Goal: Task Accomplishment & Management: Manage account settings

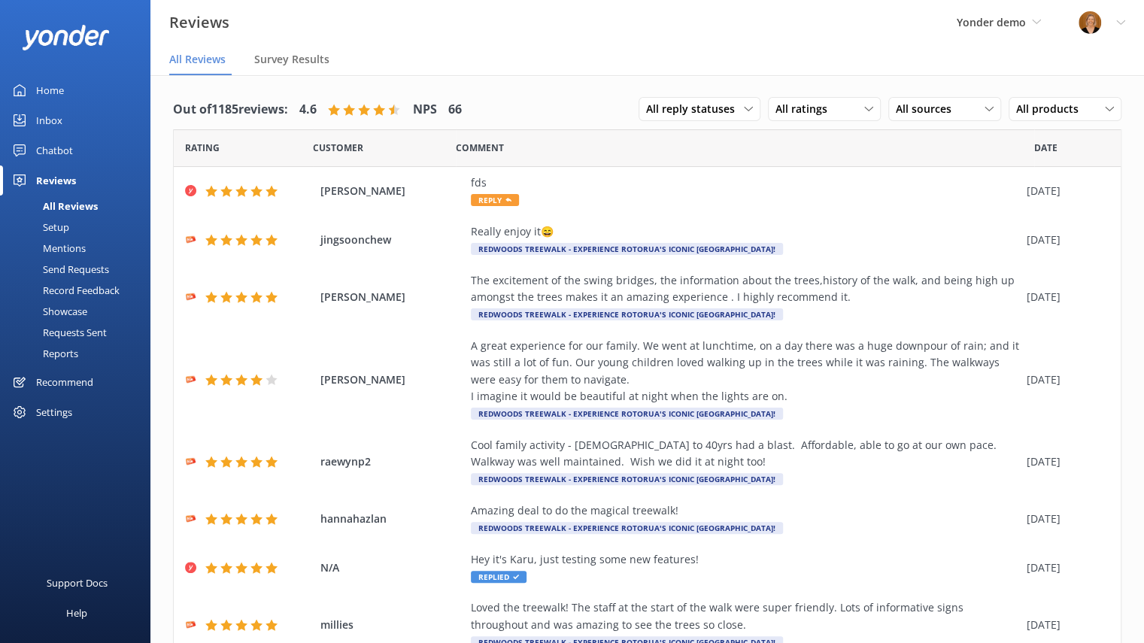
click at [62, 408] on div "Settings" at bounding box center [54, 412] width 36 height 30
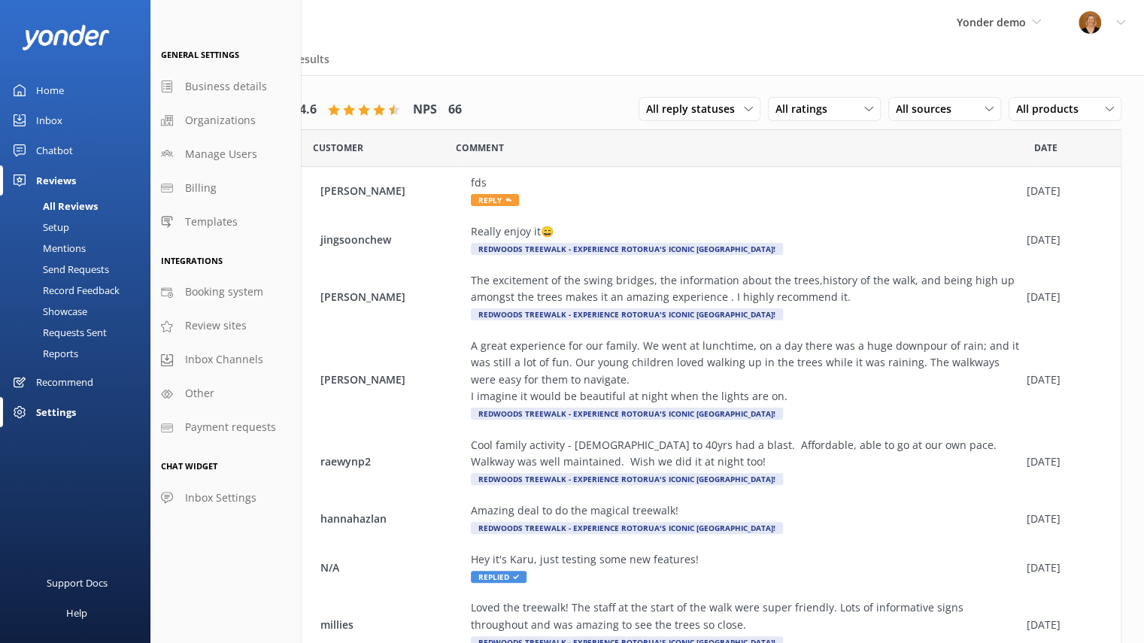
click at [62, 408] on div "Settings" at bounding box center [56, 412] width 40 height 30
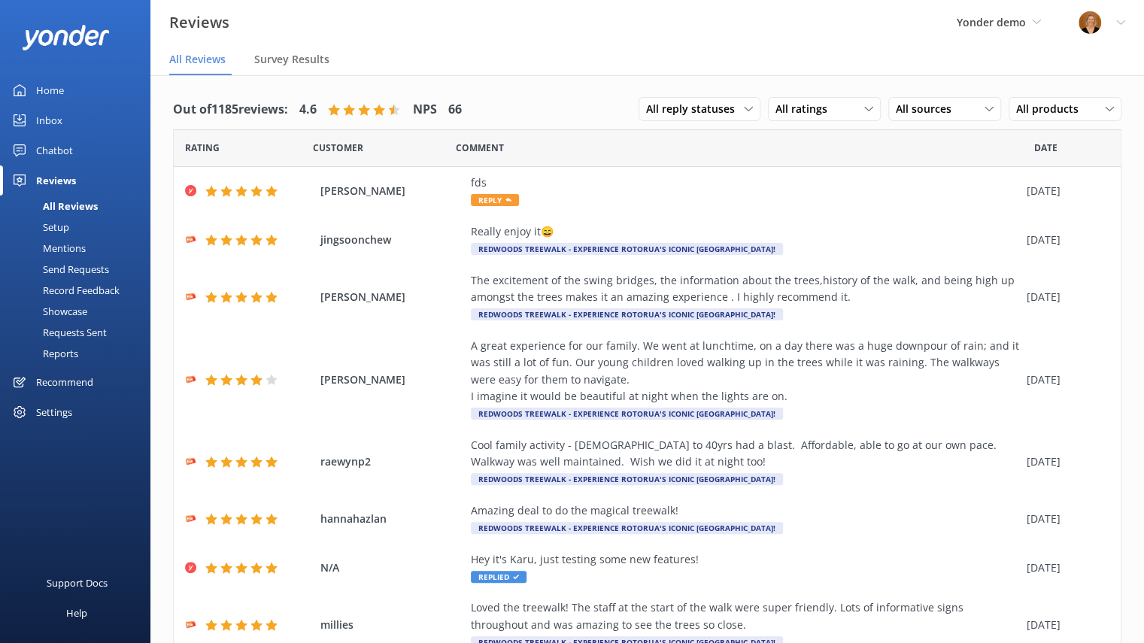
click at [62, 408] on div "Settings" at bounding box center [54, 412] width 36 height 30
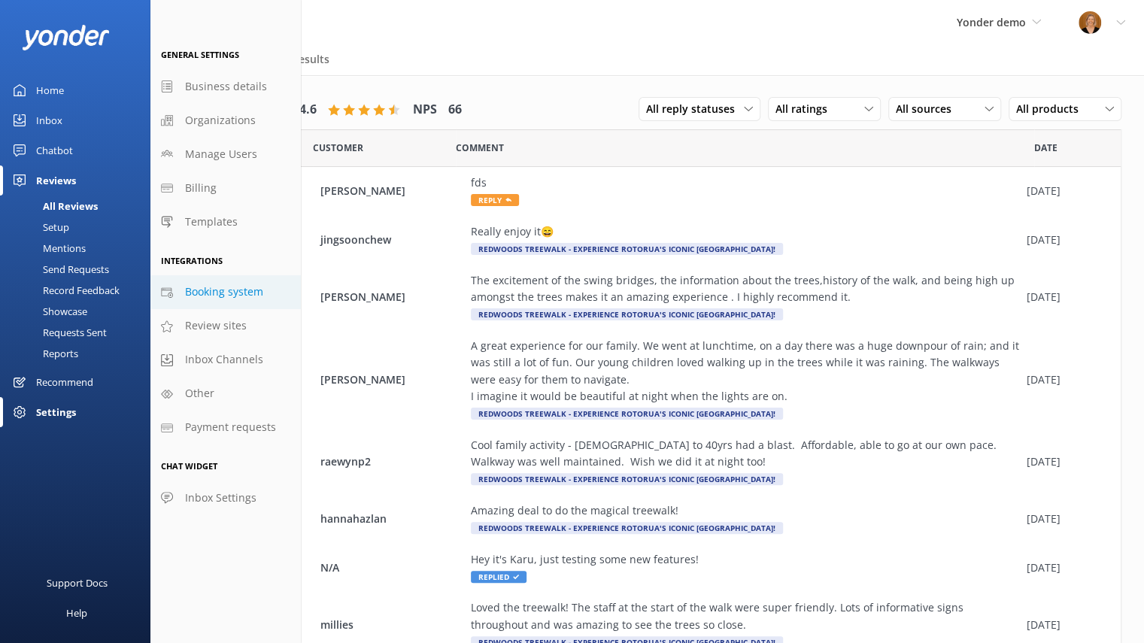
click at [230, 293] on span "Booking system" at bounding box center [224, 292] width 78 height 17
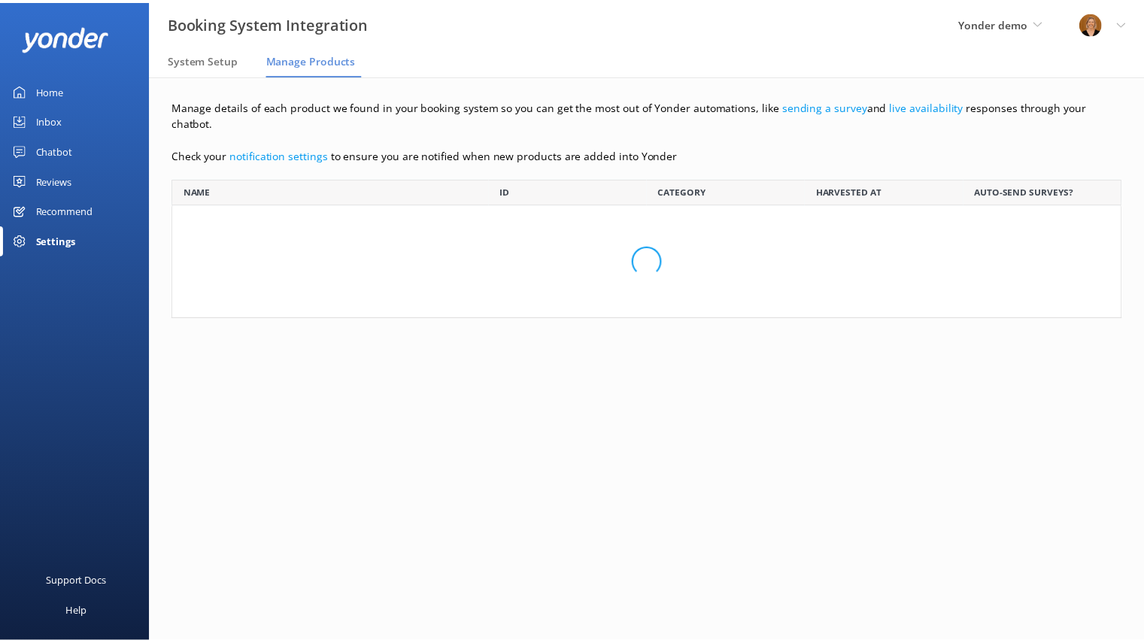
scroll to position [90, 948]
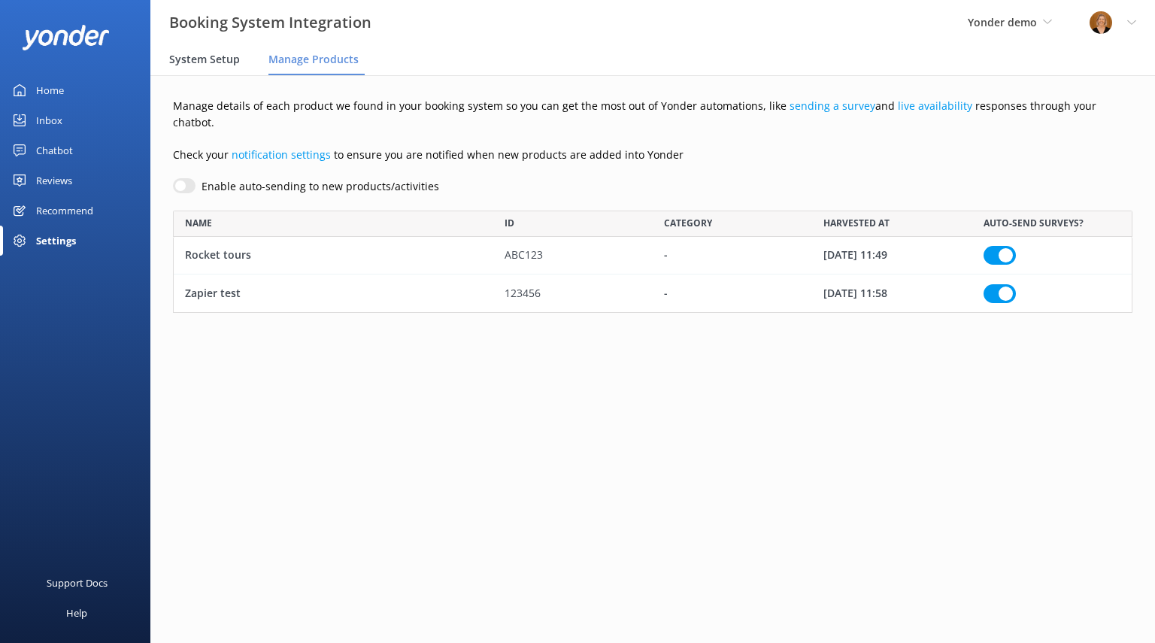
click at [193, 56] on span "System Setup" at bounding box center [204, 59] width 71 height 15
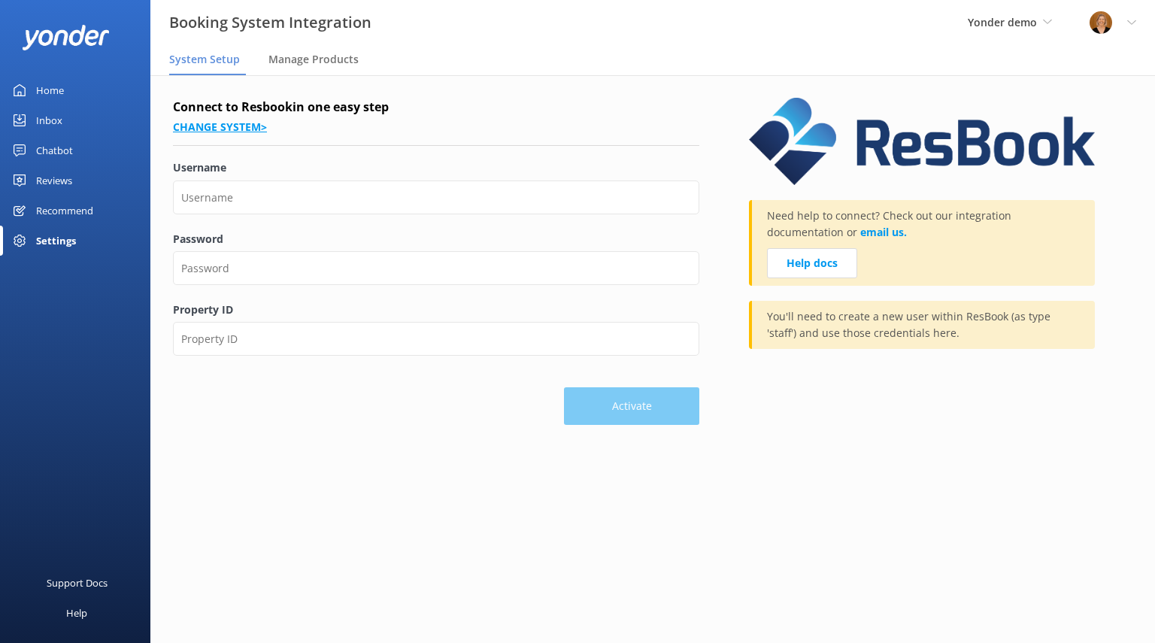
click at [224, 128] on link "Change system >" at bounding box center [220, 127] width 94 height 14
